Goal: Navigation & Orientation: Find specific page/section

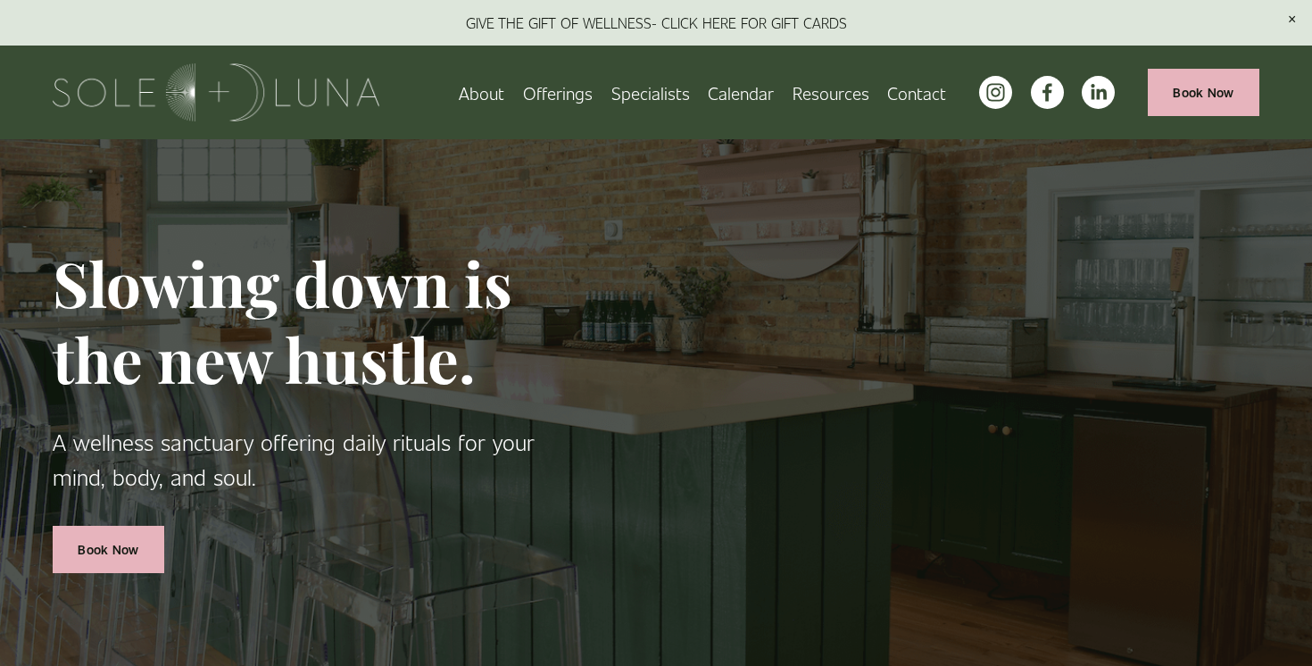
click at [574, 93] on span "Offerings" at bounding box center [558, 93] width 70 height 28
click at [0, 0] on span "Rituals" at bounding box center [0, 0] width 0 height 0
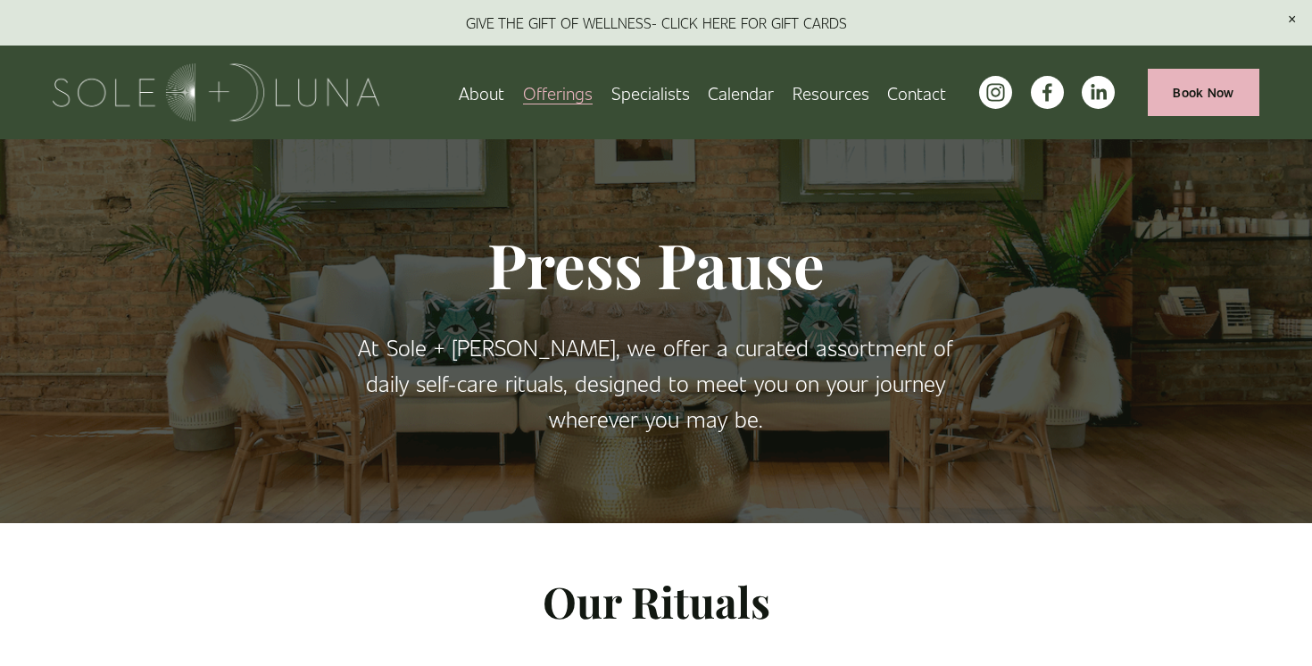
click at [0, 0] on span "Packages/Memberships" at bounding box center [0, 0] width 0 height 0
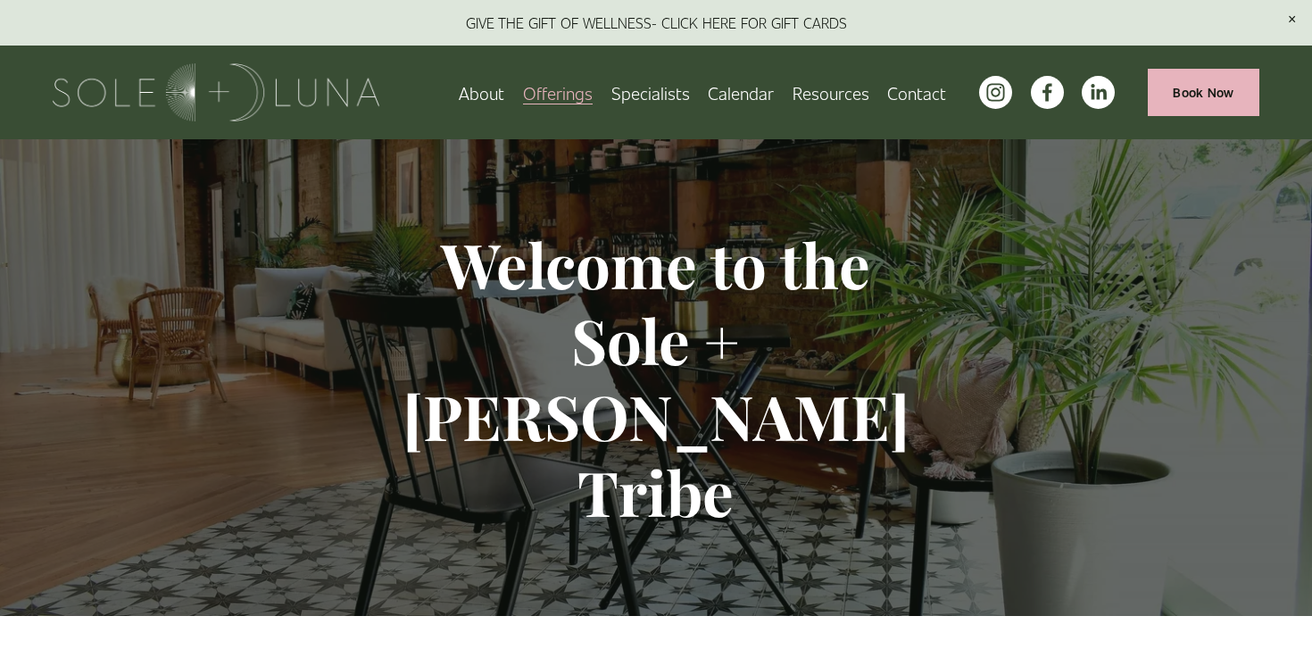
click at [0, 0] on span "Meditations" at bounding box center [0, 0] width 0 height 0
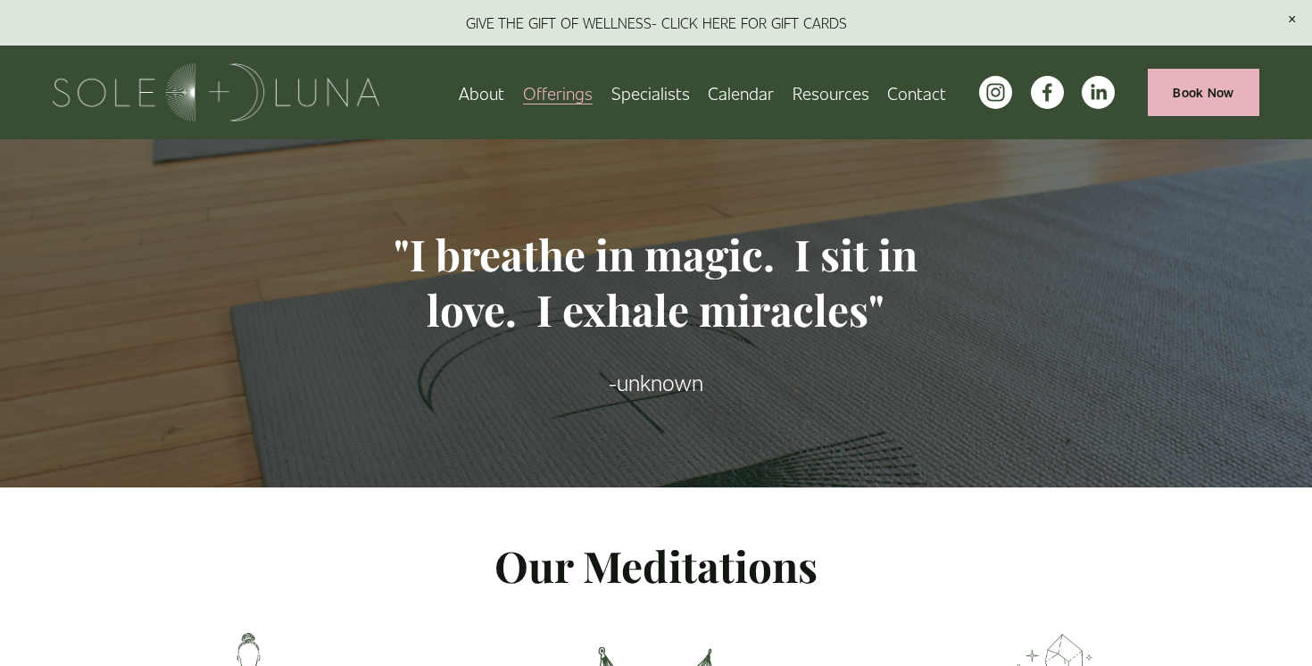
click at [0, 0] on span "Wellness Experiences" at bounding box center [0, 0] width 0 height 0
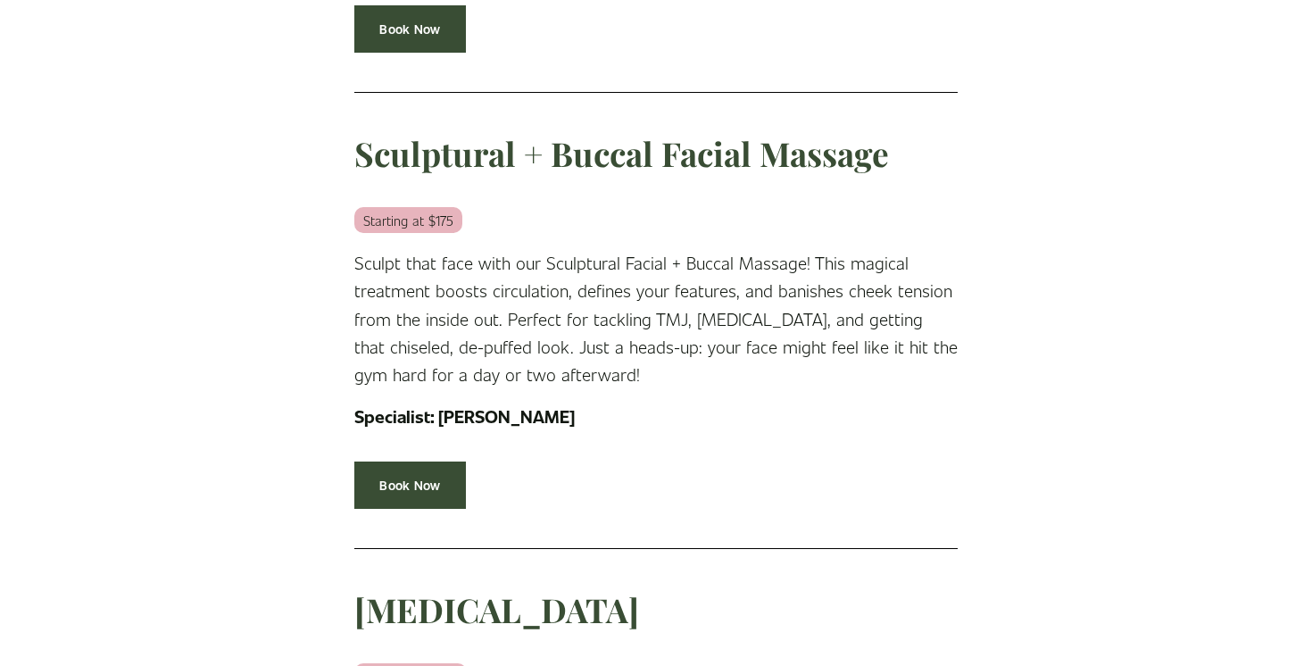
scroll to position [1084, 0]
